Goal: Navigation & Orientation: Find specific page/section

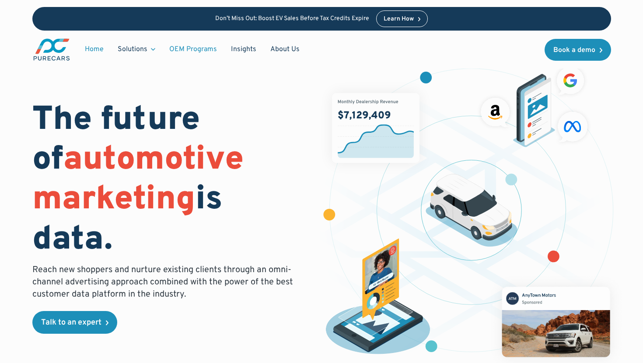
click at [185, 50] on link "OEM Programs" at bounding box center [193, 49] width 62 height 17
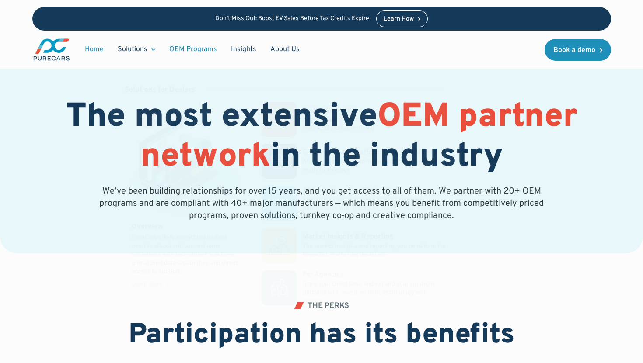
click at [90, 50] on link "Home" at bounding box center [94, 49] width 33 height 17
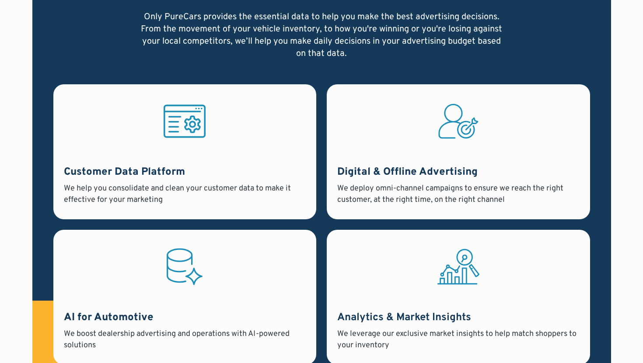
scroll to position [677, 0]
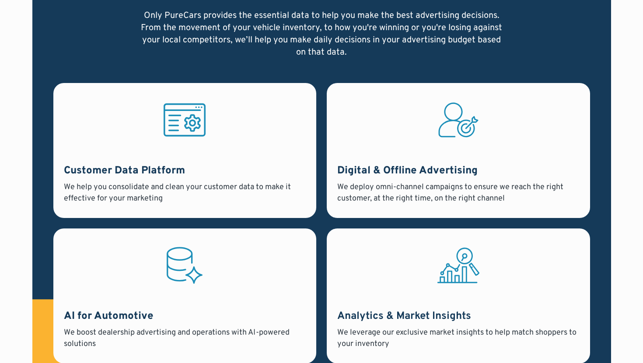
click at [367, 194] on div "We deploy omni-channel campaigns to ensure we reach the right customer, at the …" at bounding box center [458, 193] width 242 height 22
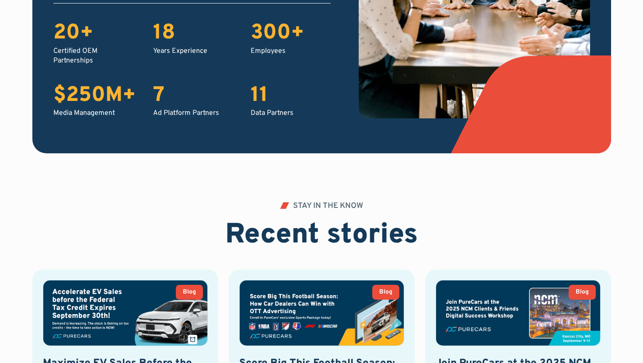
scroll to position [1791, 0]
